Goal: Check status: Check status

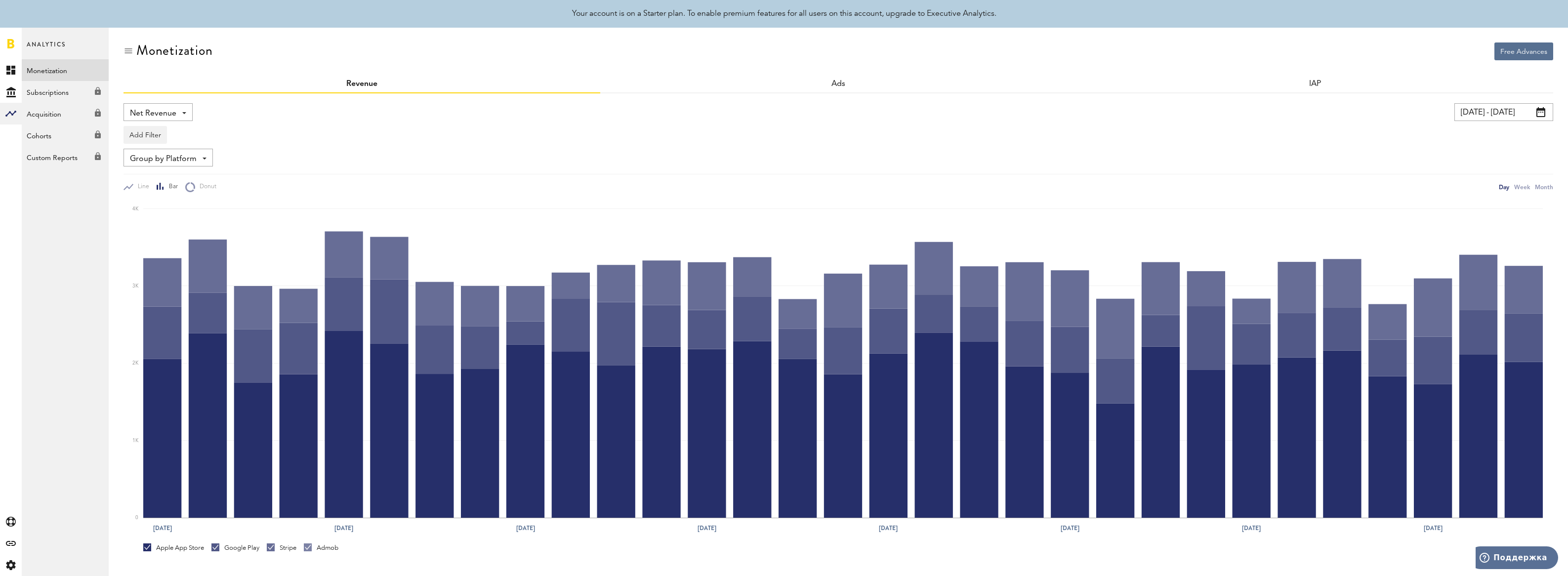
click at [10, 43] on link at bounding box center [10, 43] width 7 height 10
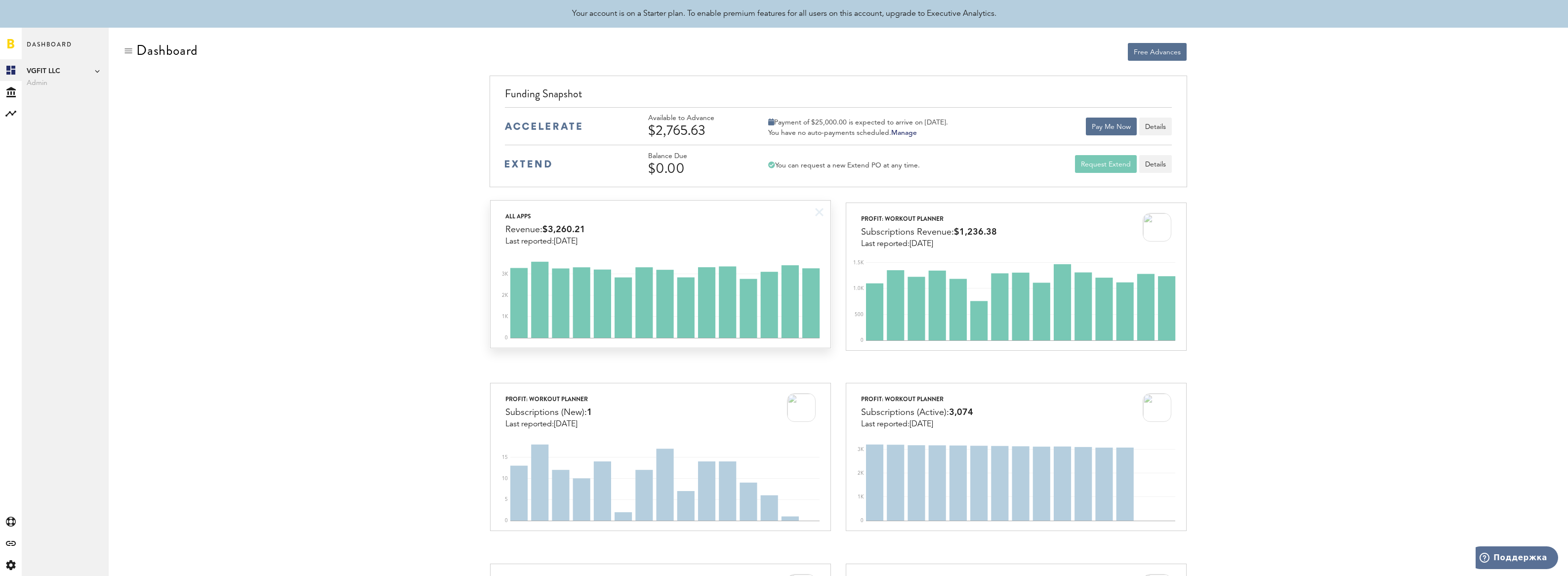
click at [729, 231] on div "All apps Revenue: $3,260.21 Last reported: [DATE]" at bounding box center [660, 223] width 340 height 46
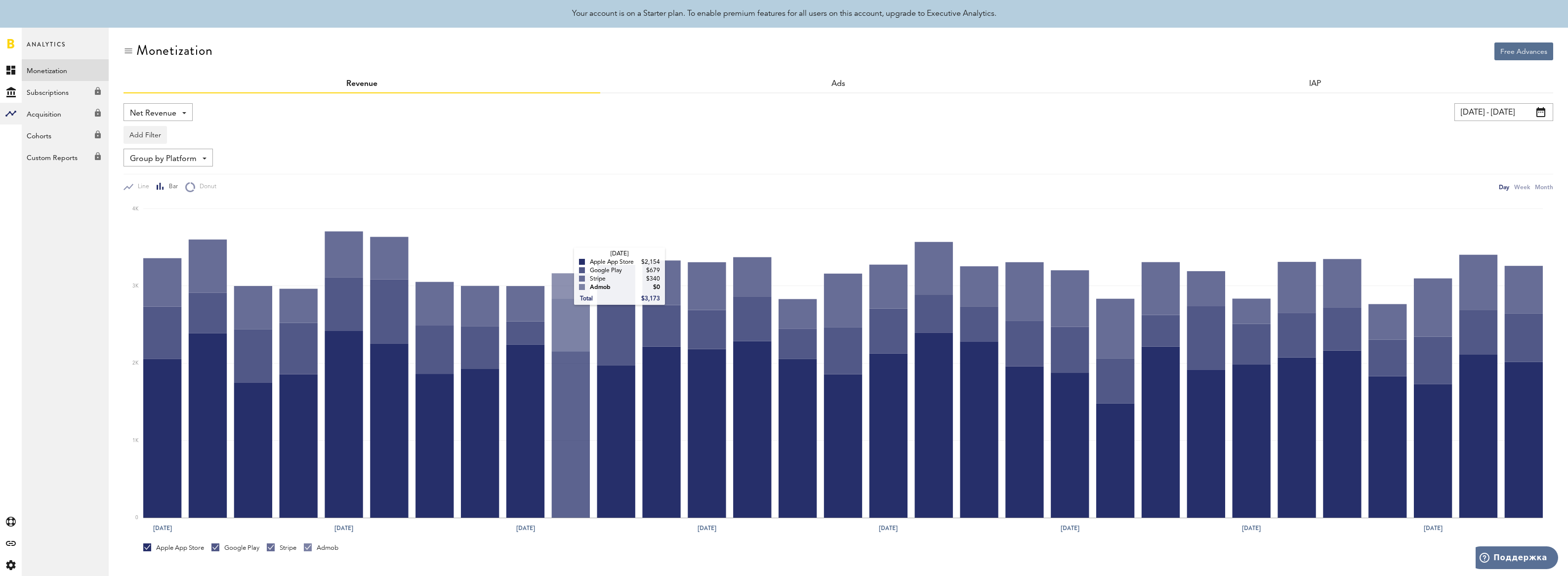
scroll to position [146, 0]
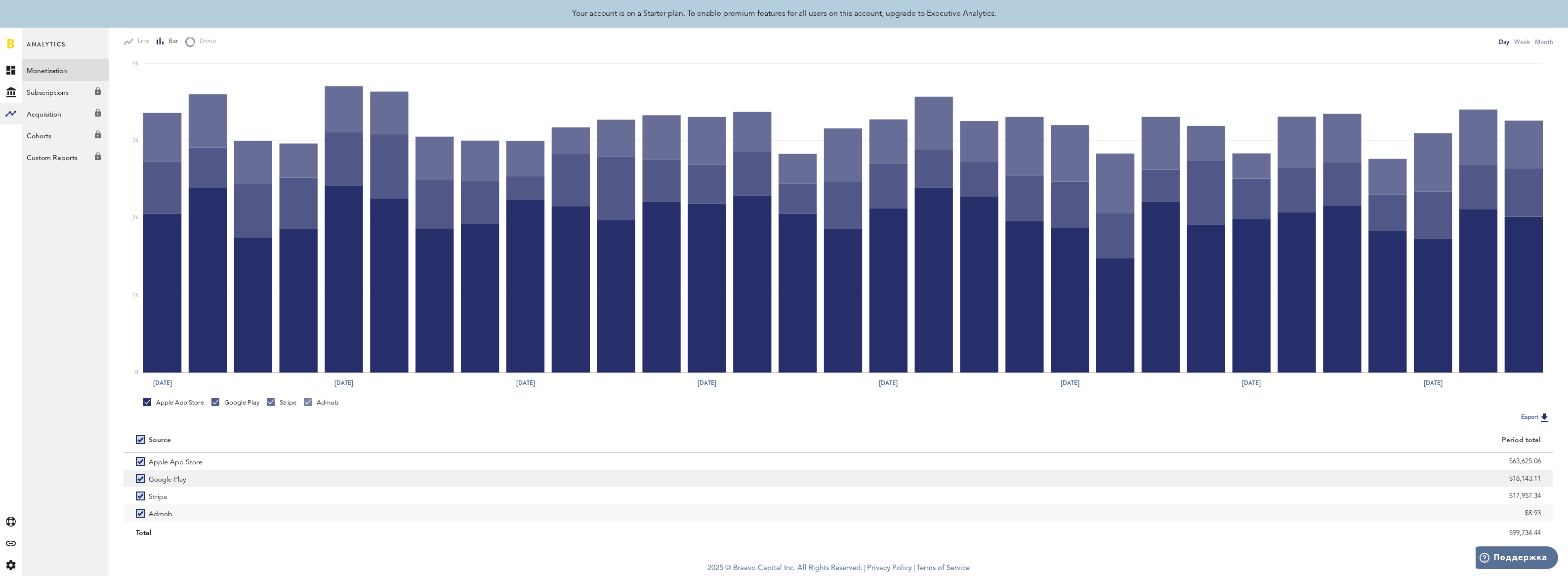
click at [139, 480] on label "Google Play" at bounding box center [481, 479] width 690 height 17
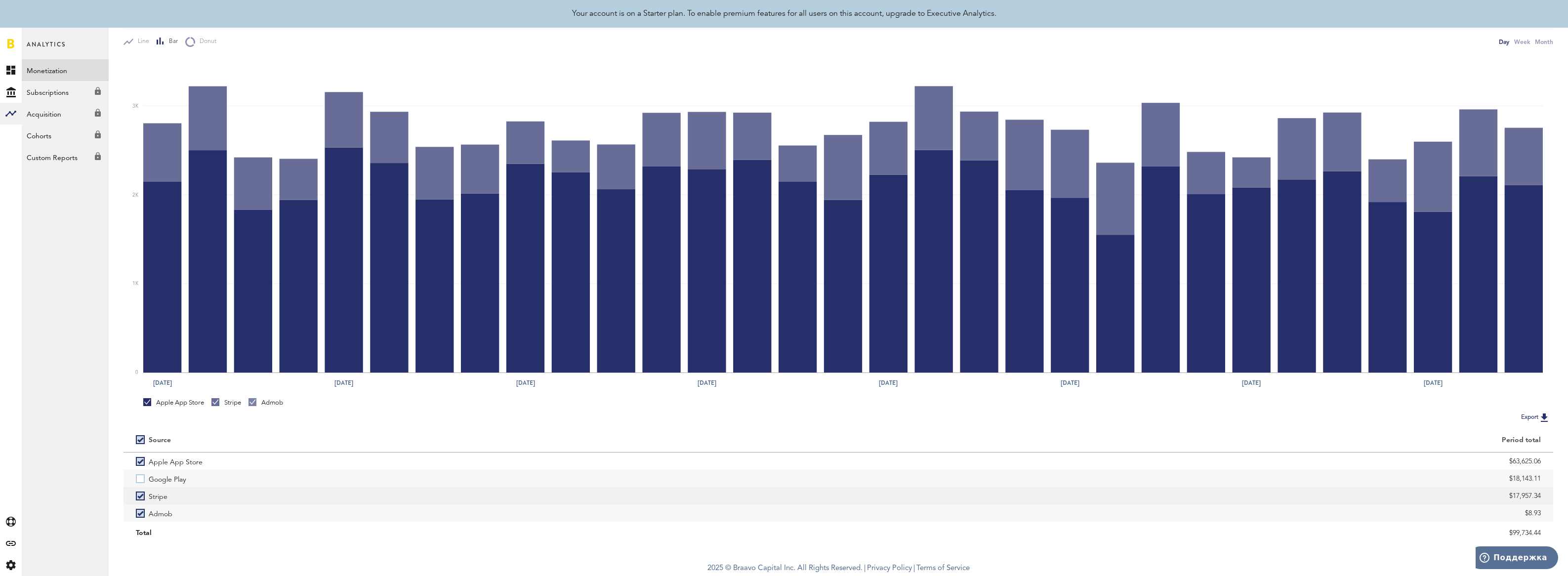
click at [138, 497] on label "Stripe" at bounding box center [481, 496] width 690 height 17
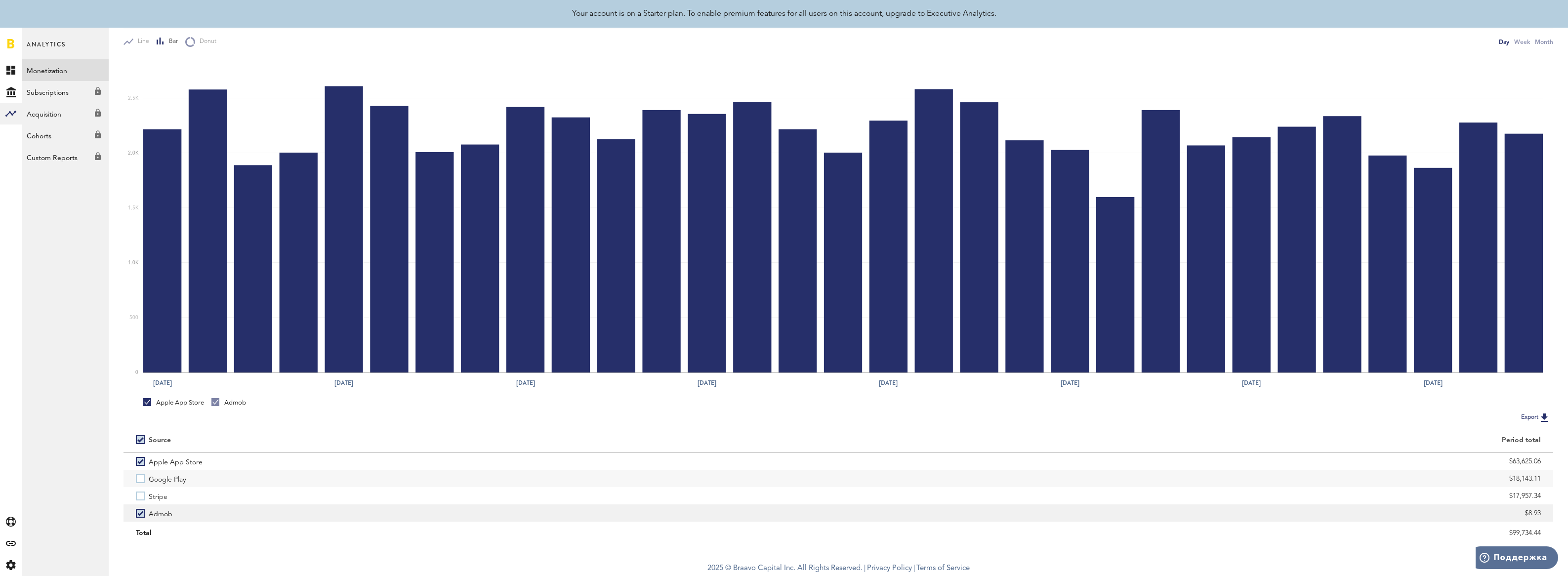
click at [140, 512] on label "Admob" at bounding box center [481, 513] width 690 height 17
click at [145, 478] on label "Google Play" at bounding box center [481, 479] width 690 height 17
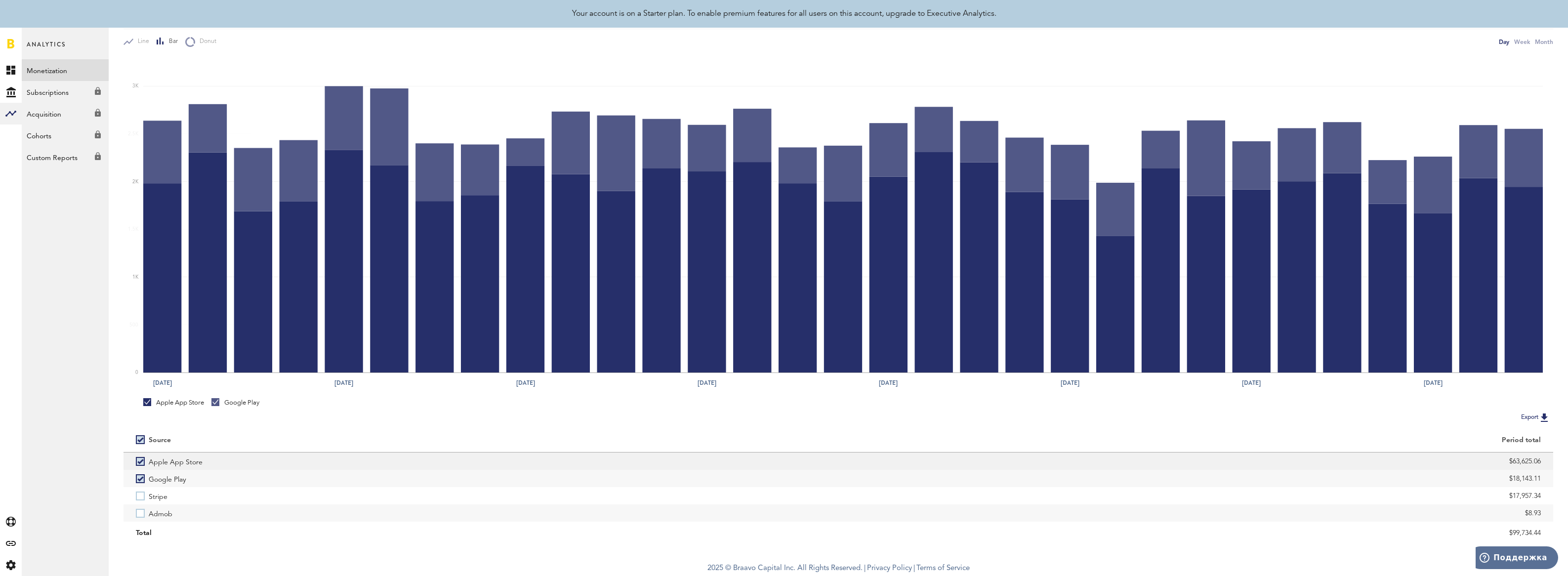
click at [145, 458] on label "Apple App Store" at bounding box center [481, 461] width 690 height 17
